Goal: Check status: Check status

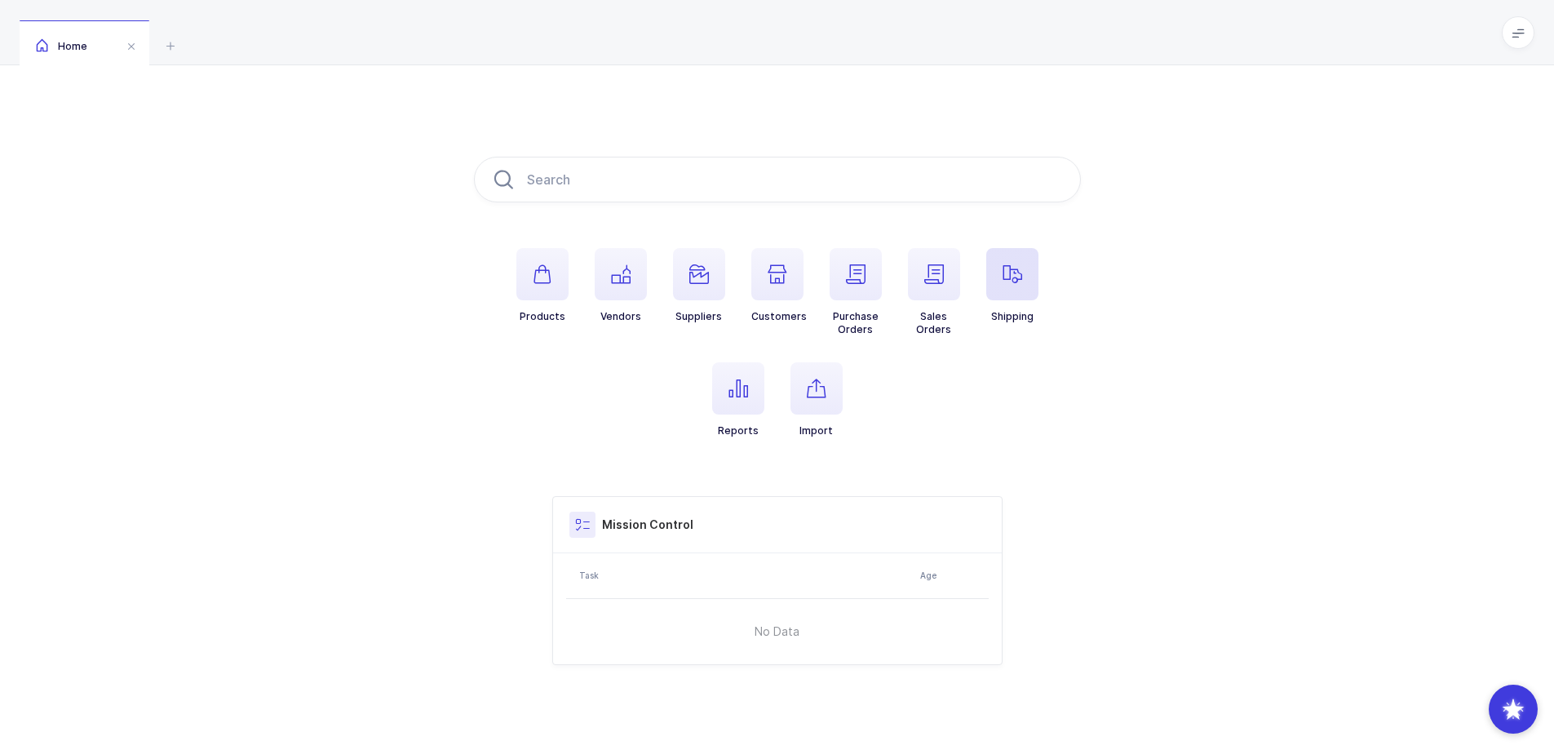
click at [1007, 277] on icon "button" at bounding box center [1013, 274] width 20 height 20
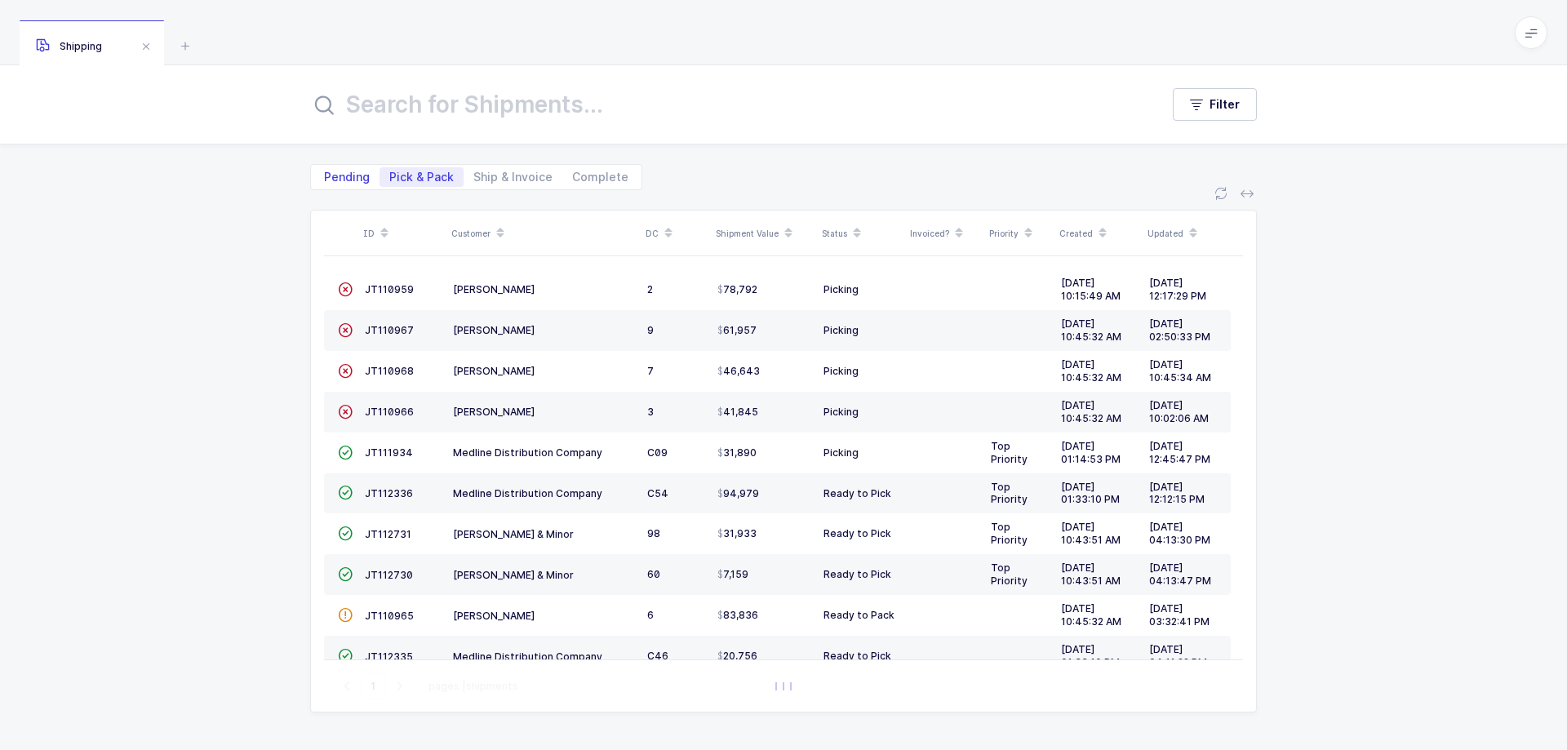
click at [344, 179] on span "Pending" at bounding box center [347, 176] width 46 height 11
click at [325, 178] on input "Pending" at bounding box center [319, 172] width 11 height 11
radio input "true"
radio input "false"
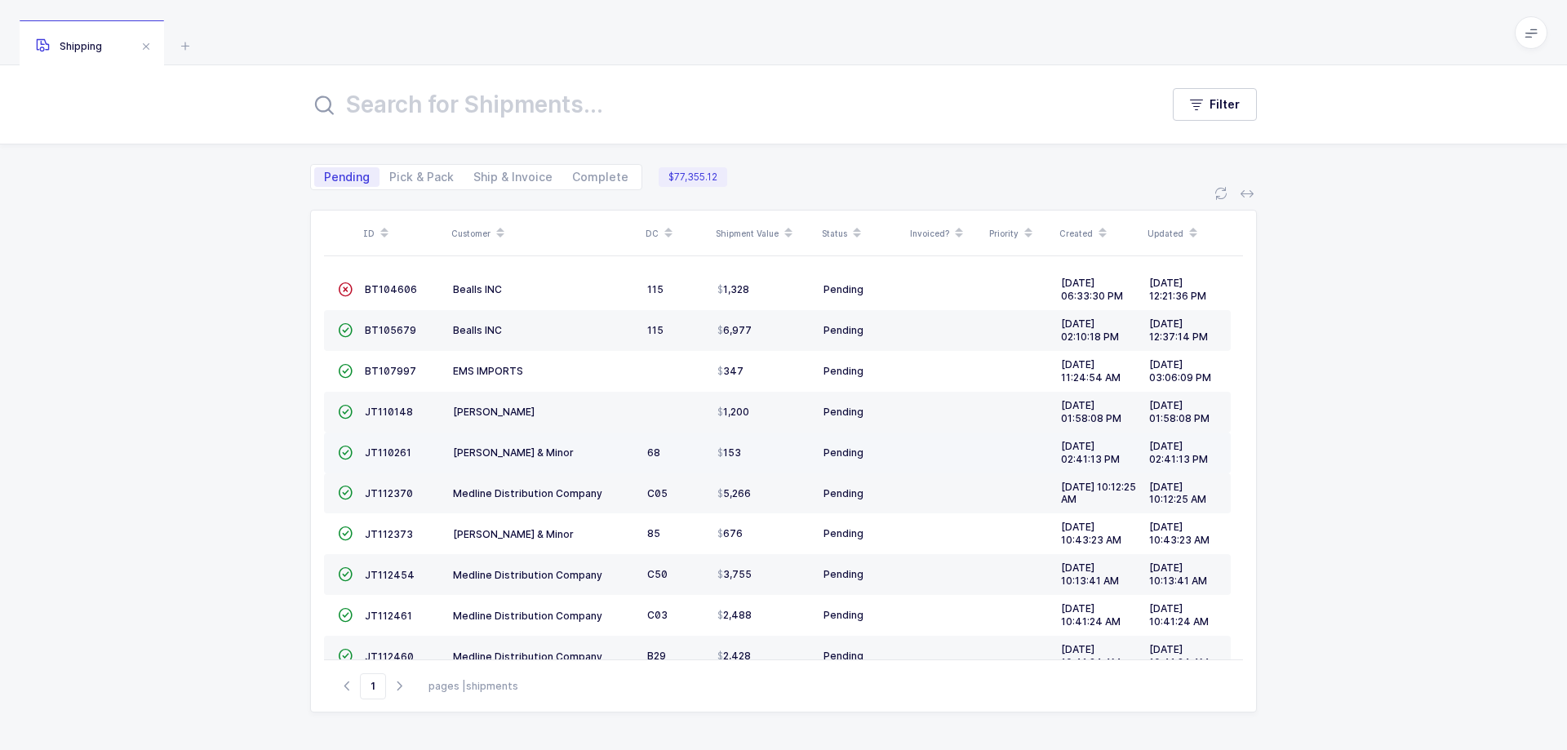
click at [547, 441] on td "[PERSON_NAME] & Minor" at bounding box center [543, 452] width 194 height 41
click at [546, 441] on td "[PERSON_NAME] & Minor" at bounding box center [543, 452] width 194 height 41
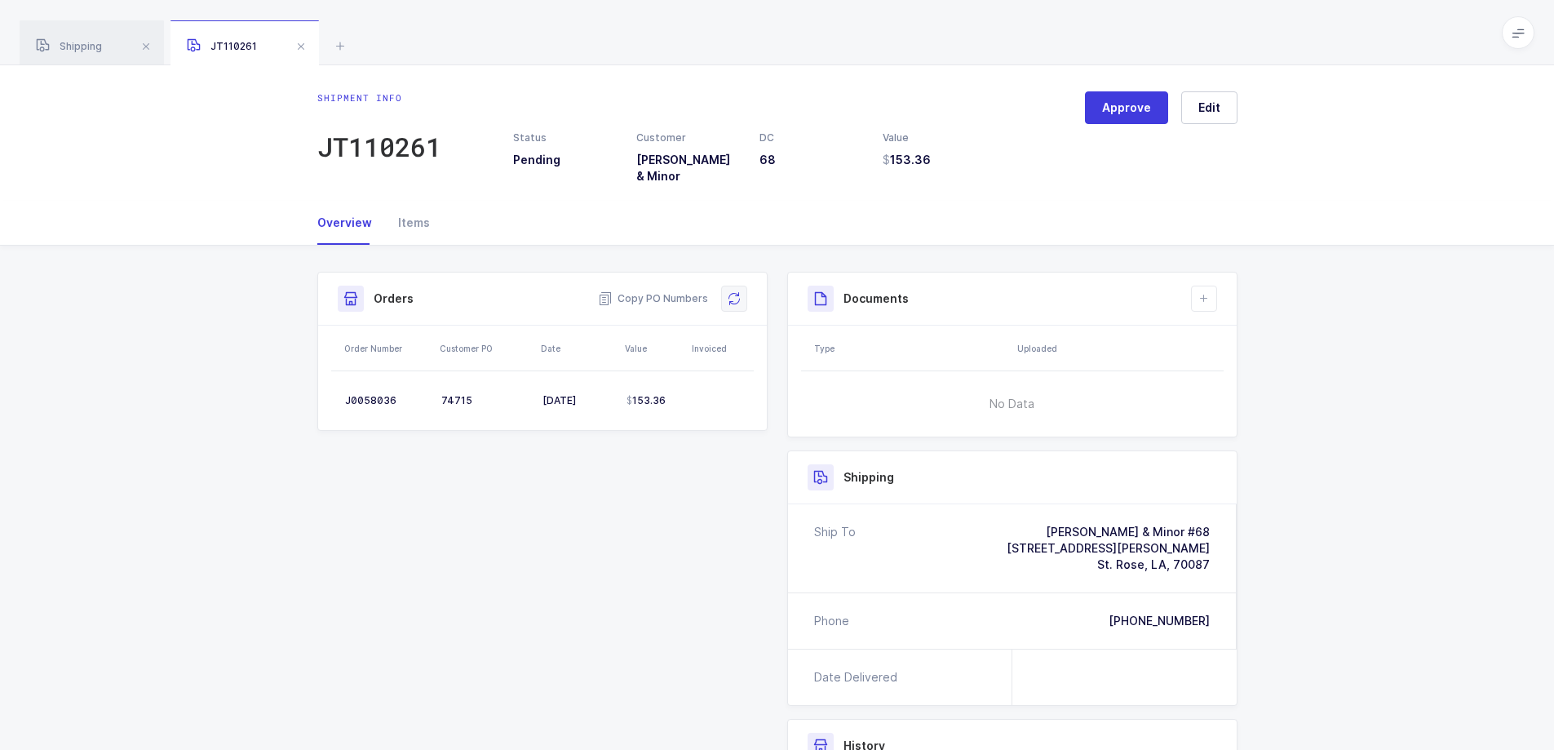
click at [734, 292] on icon at bounding box center [734, 298] width 13 height 13
click at [81, 42] on span "Shipping" at bounding box center [69, 46] width 66 height 12
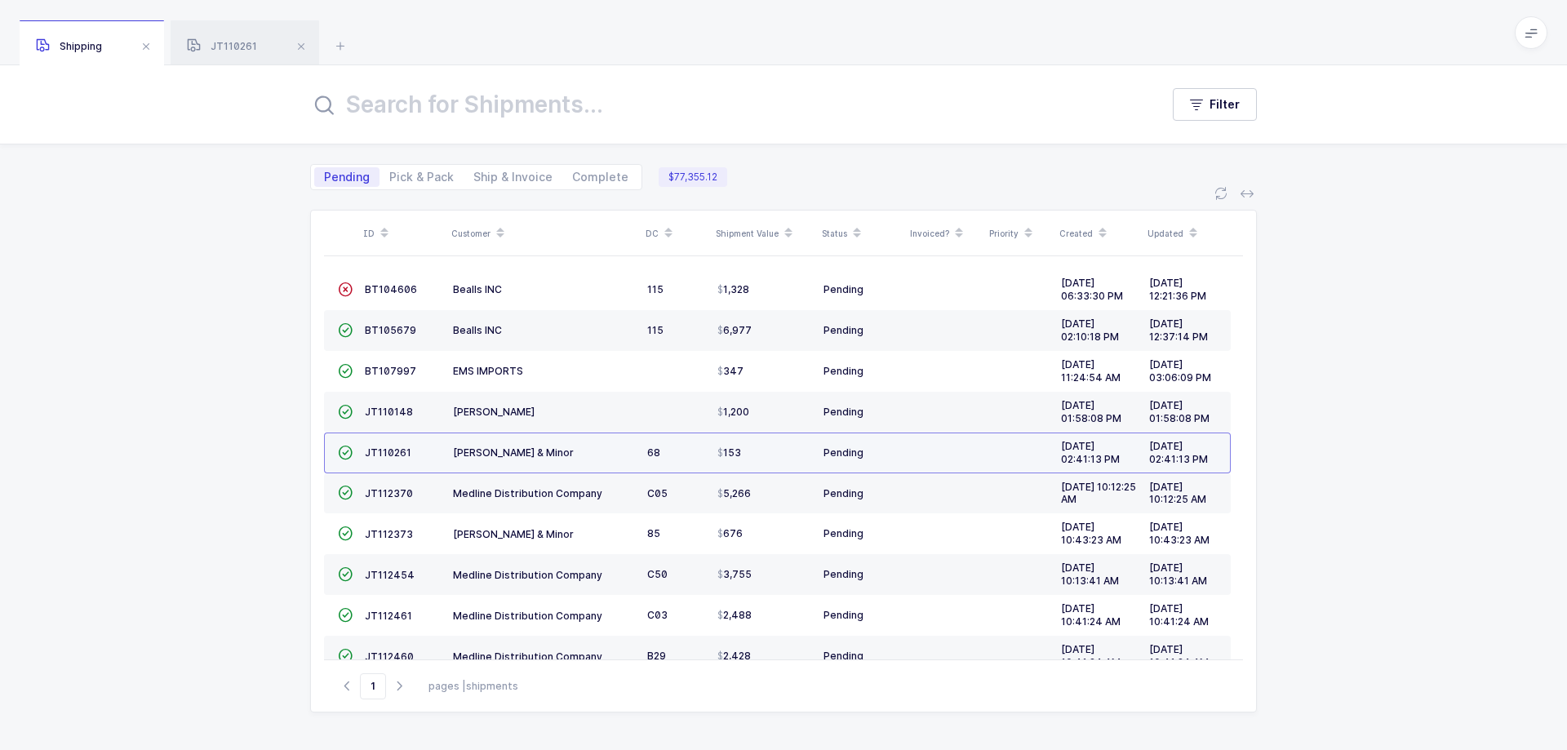
click at [704, 456] on td "68" at bounding box center [675, 452] width 70 height 41
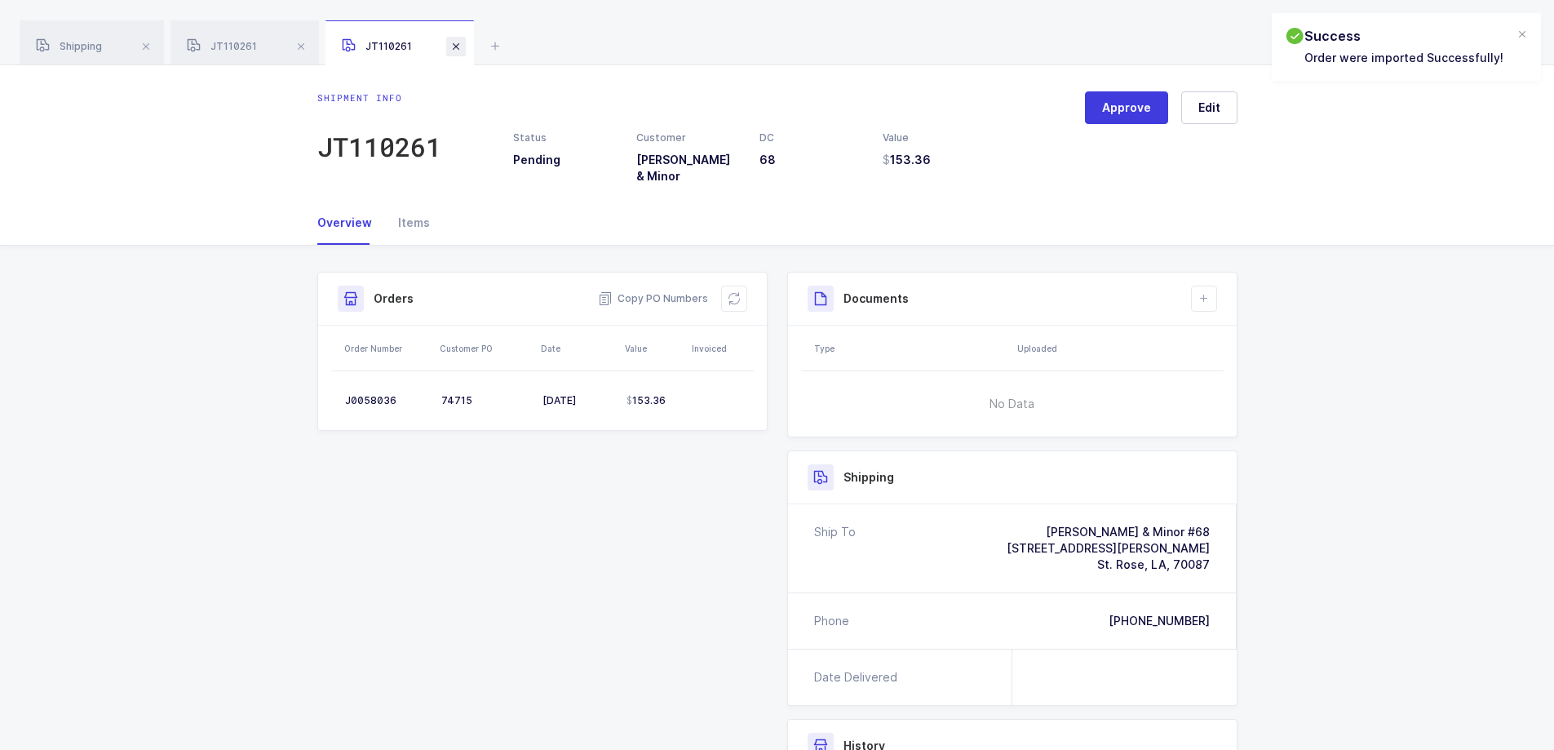
click at [458, 48] on span at bounding box center [456, 47] width 20 height 20
click at [78, 40] on span "Shipping" at bounding box center [69, 46] width 66 height 12
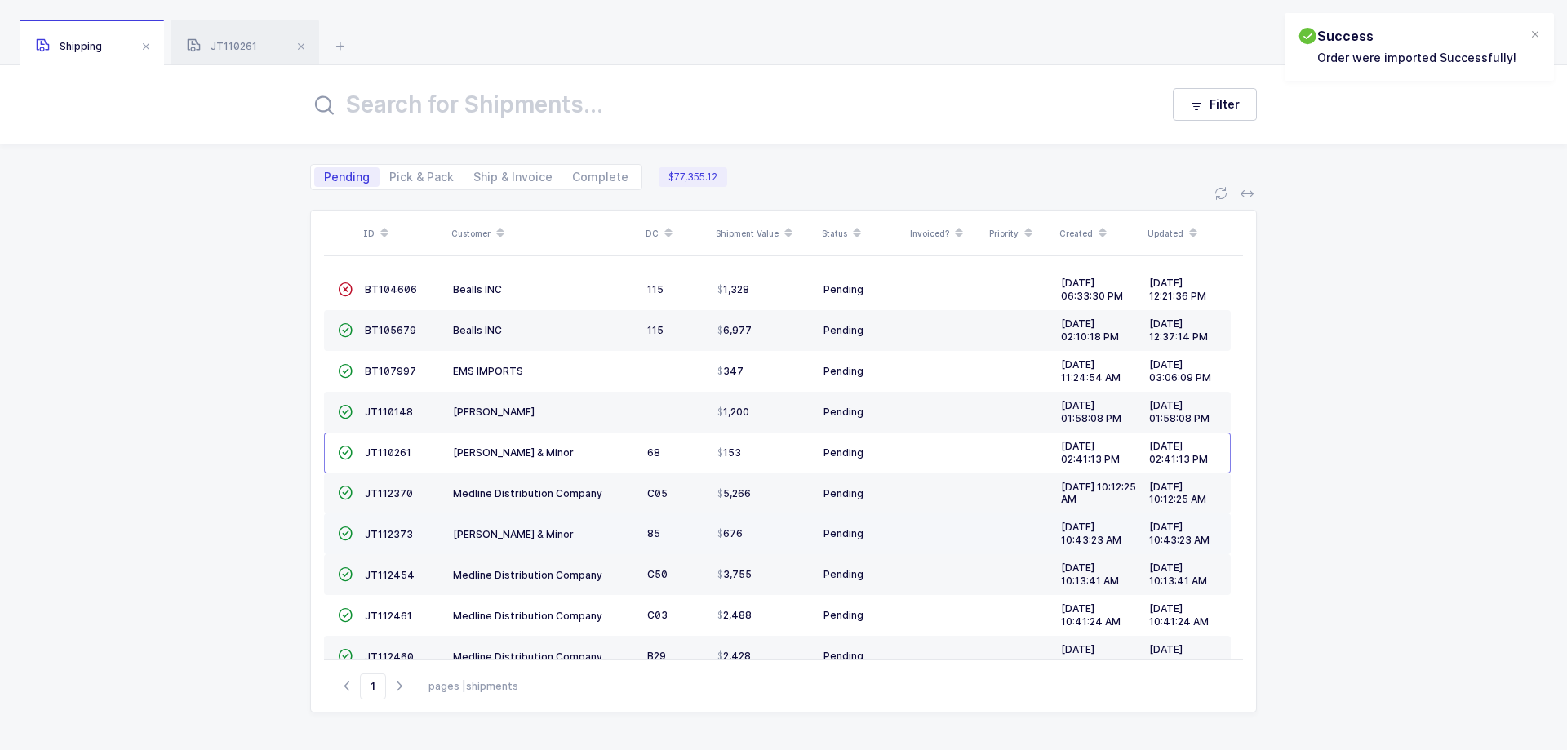
click at [771, 534] on div "676" at bounding box center [763, 533] width 93 height 13
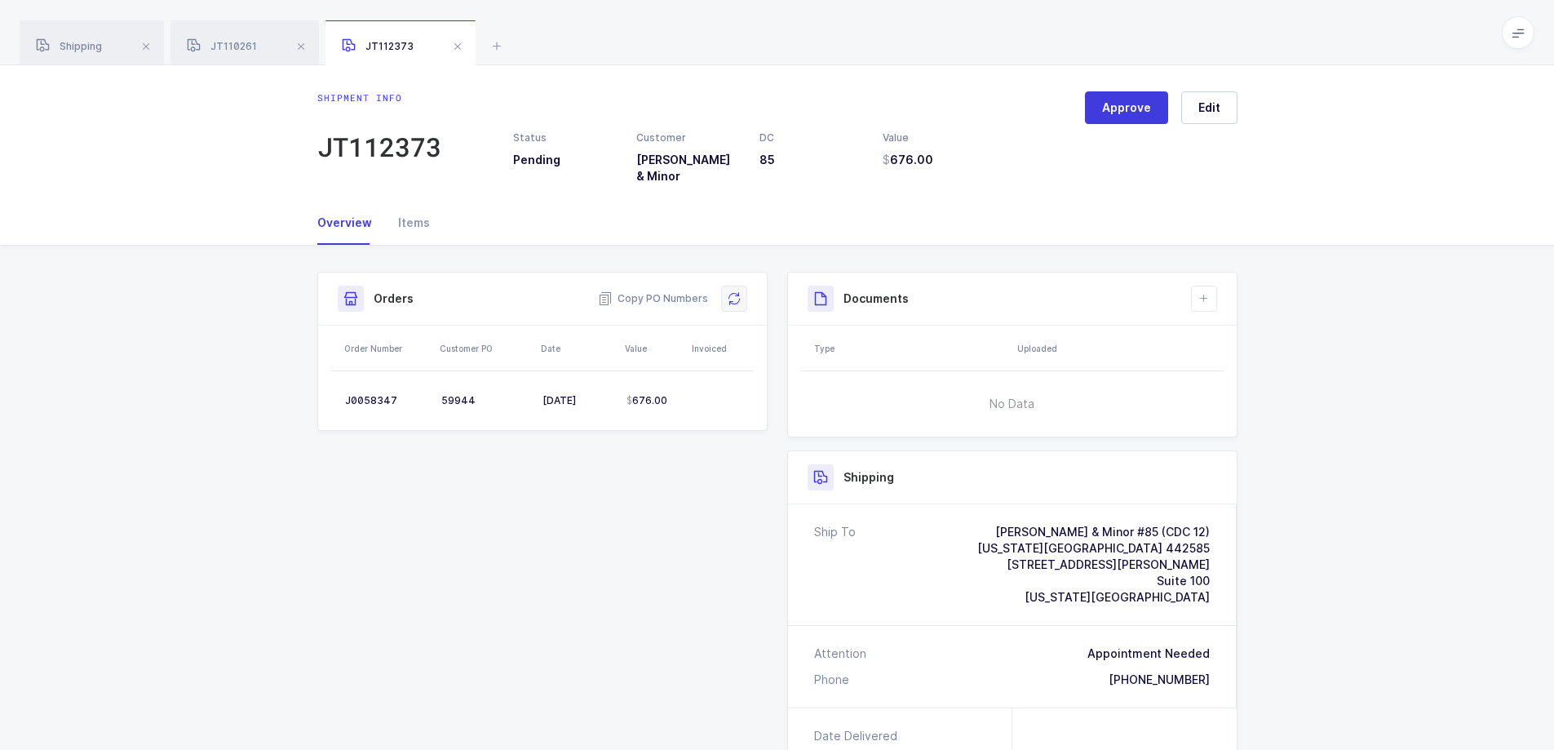
click at [734, 292] on icon at bounding box center [734, 298] width 13 height 13
